Goal: Find specific page/section: Find specific page/section

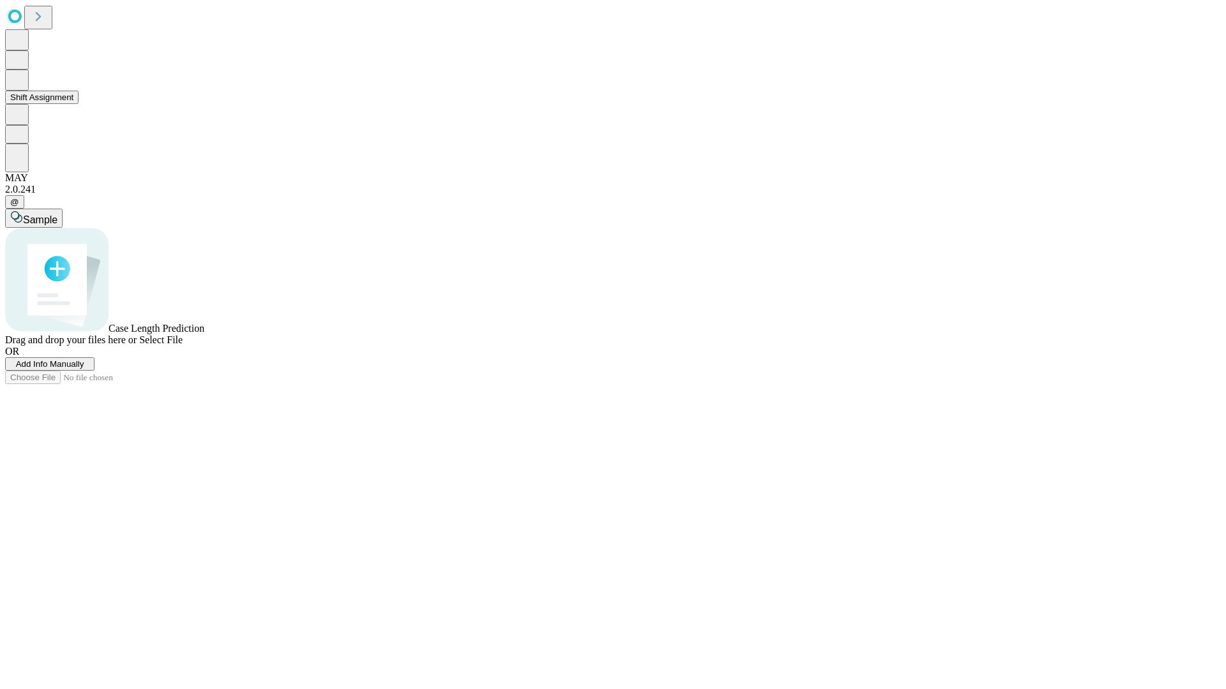
click at [79, 104] on button "Shift Assignment" at bounding box center [41, 97] width 73 height 13
